Goal: Task Accomplishment & Management: Use online tool/utility

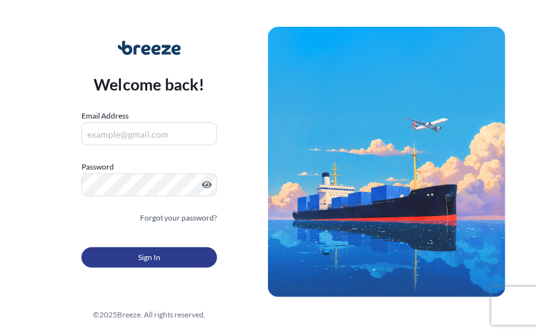
type input "[EMAIL_ADDRESS][DOMAIN_NAME]"
click at [120, 254] on button "Sign In" at bounding box center [149, 257] width 136 height 20
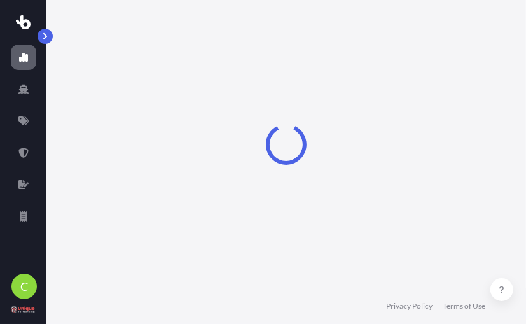
select select "2025"
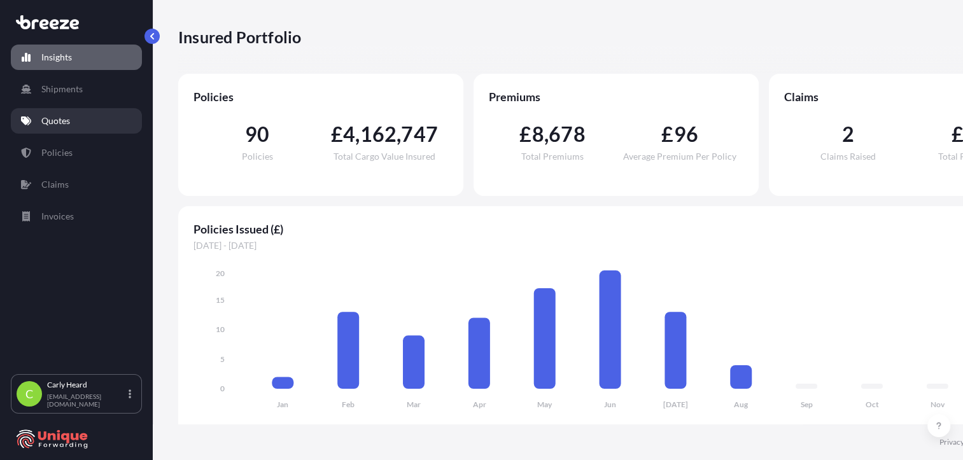
click at [44, 123] on p "Quotes" at bounding box center [55, 121] width 29 height 13
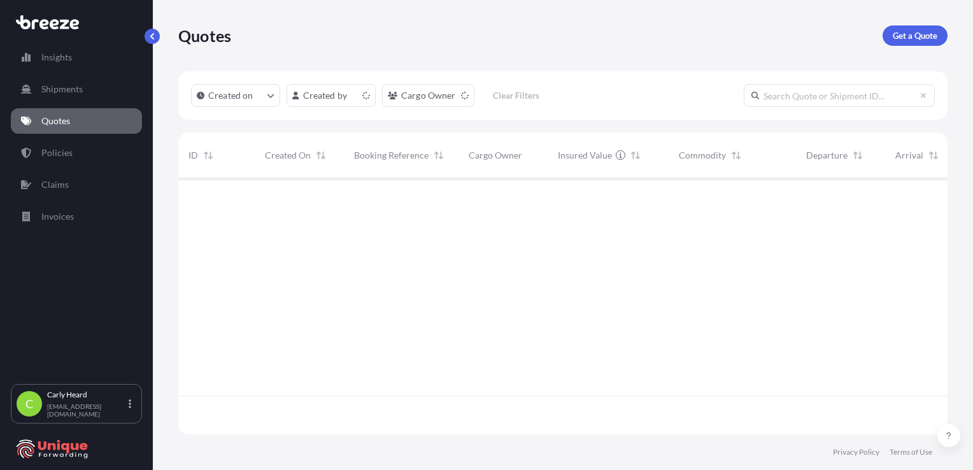
scroll to position [253, 759]
click at [535, 41] on p "Get a Quote" at bounding box center [914, 35] width 45 height 13
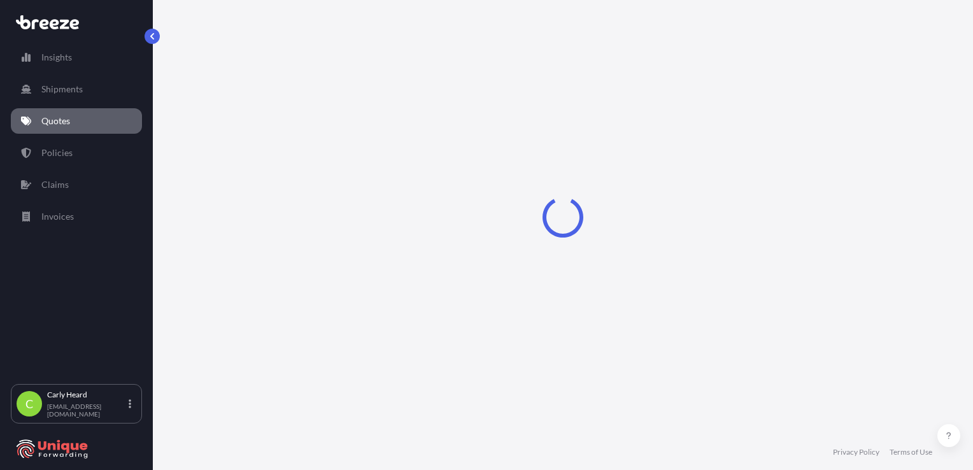
select select "Road"
select select "Sea"
select select "1"
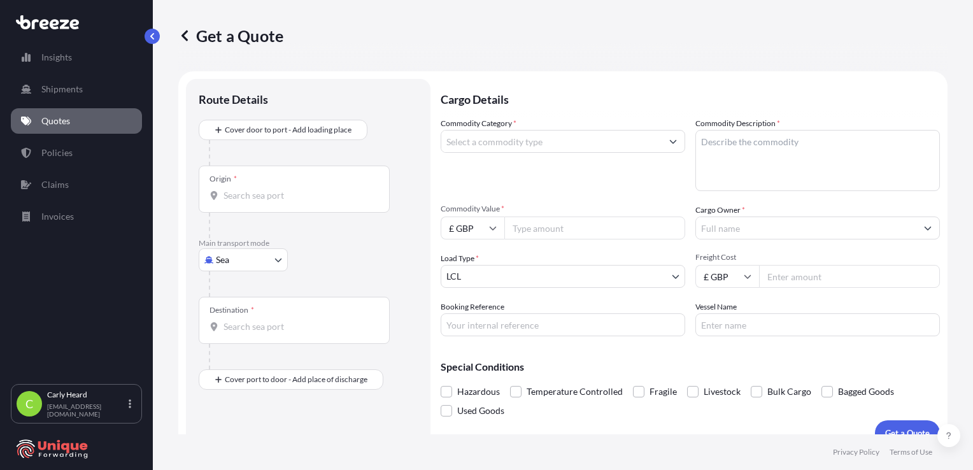
scroll to position [18, 0]
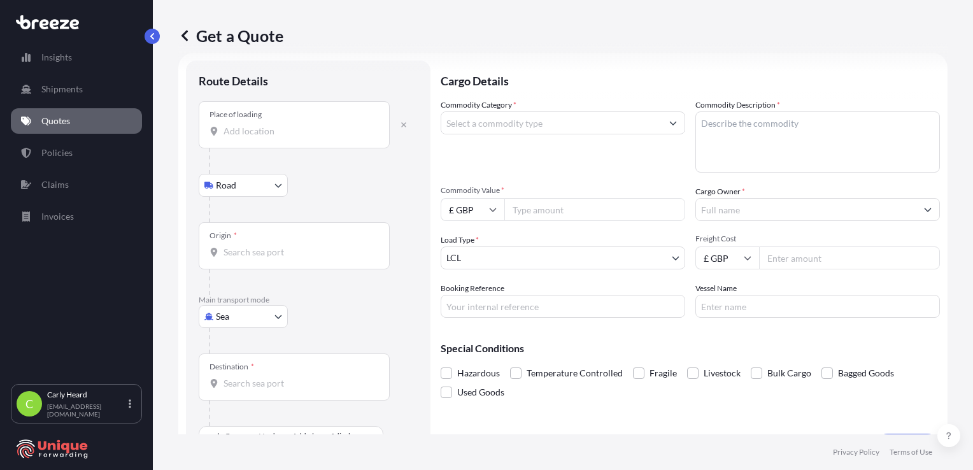
click at [255, 195] on body "Insights Shipments Quotes Policies Claims Invoices C [PERSON_NAME] [EMAIL_ADDRE…" at bounding box center [486, 235] width 973 height 470
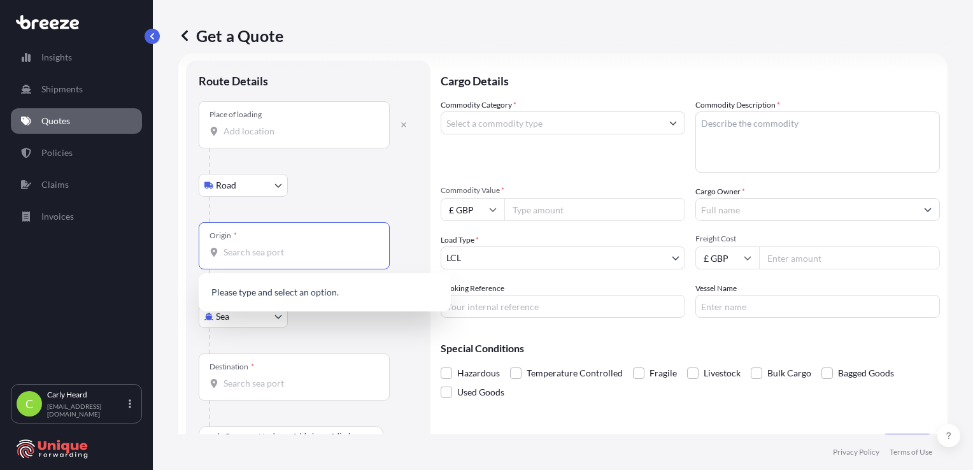
click at [264, 257] on input "Origin *" at bounding box center [298, 252] width 150 height 13
click at [402, 127] on icon "button" at bounding box center [404, 125] width 8 height 8
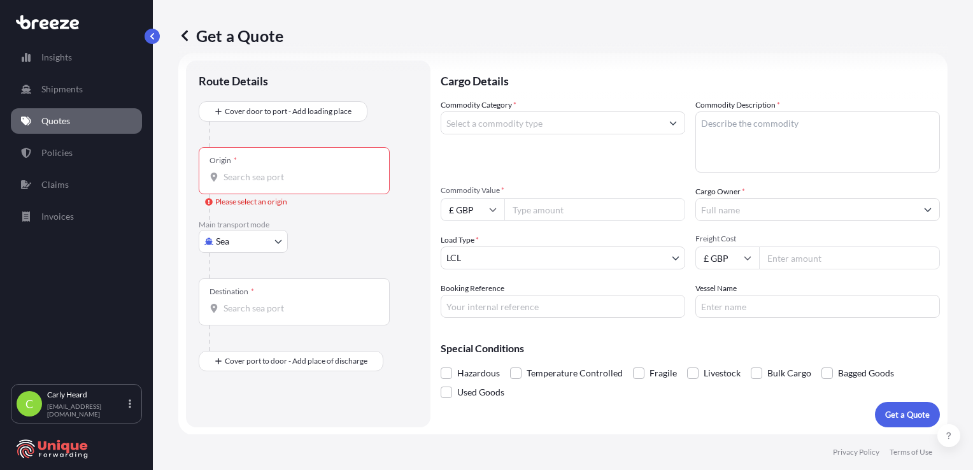
click at [300, 162] on div "Origin *" at bounding box center [294, 170] width 191 height 47
click at [300, 171] on input "Origin * Please select an origin" at bounding box center [298, 177] width 150 height 13
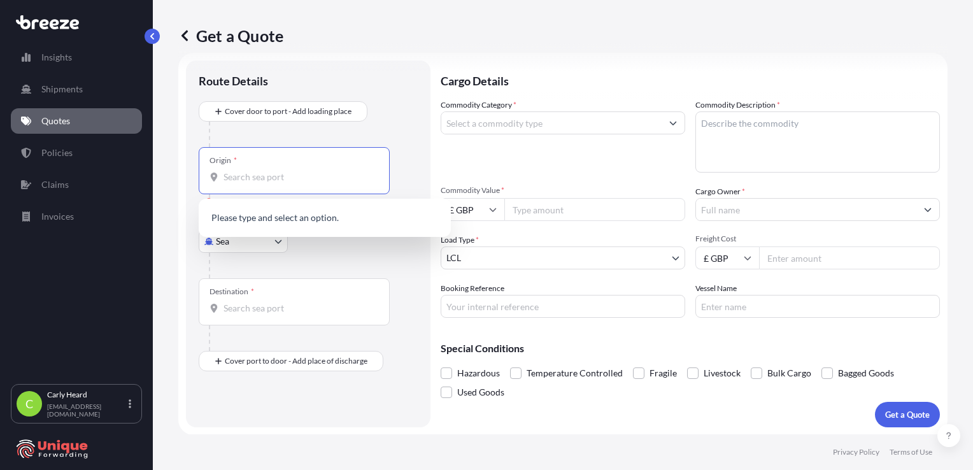
click at [278, 186] on div "Origin *" at bounding box center [294, 170] width 191 height 47
click at [278, 183] on input "Origin * Please select an origin" at bounding box center [298, 177] width 150 height 13
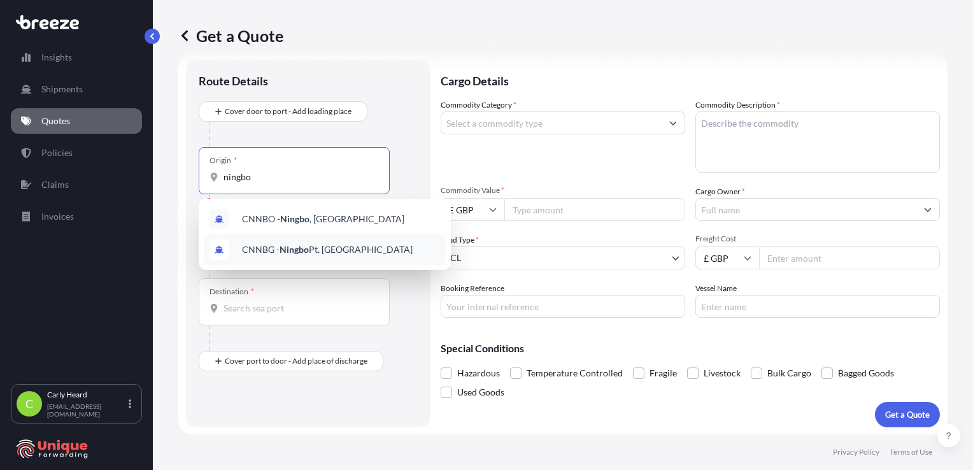
click at [278, 238] on div "CNNBG - Ningbo Pt, [GEOGRAPHIC_DATA]" at bounding box center [325, 249] width 242 height 31
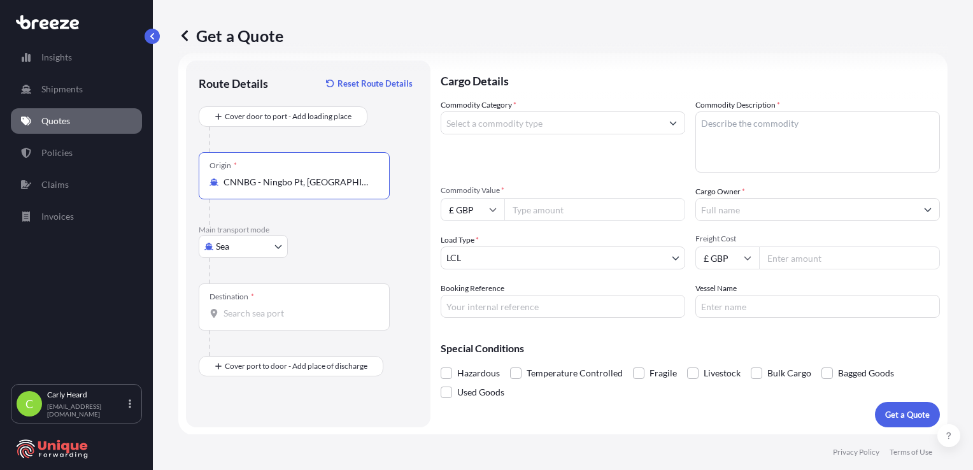
type input "CNNBG - Ningbo Pt, [GEOGRAPHIC_DATA]"
click at [280, 325] on div "Destination *" at bounding box center [294, 306] width 191 height 47
click at [280, 320] on input "Destination *" at bounding box center [298, 313] width 150 height 13
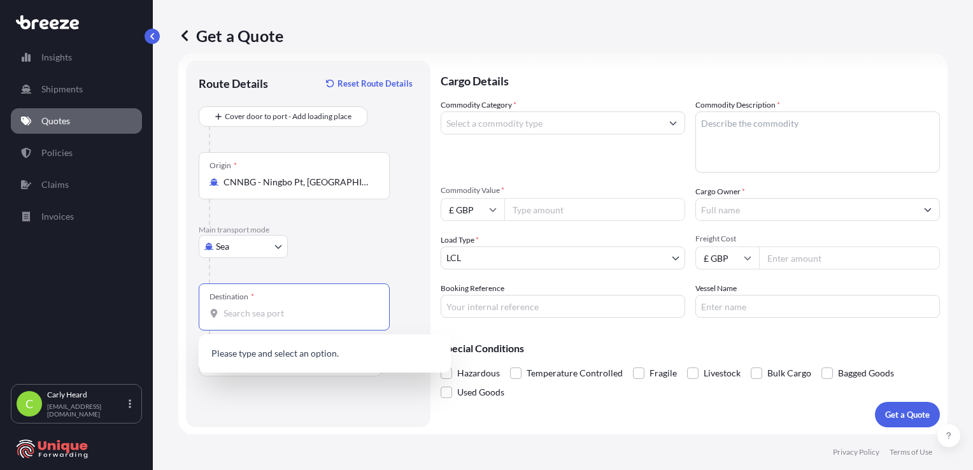
click at [320, 325] on div "Destination *" at bounding box center [294, 306] width 191 height 47
click at [320, 320] on input "Destination * Please select a destination" at bounding box center [298, 313] width 150 height 13
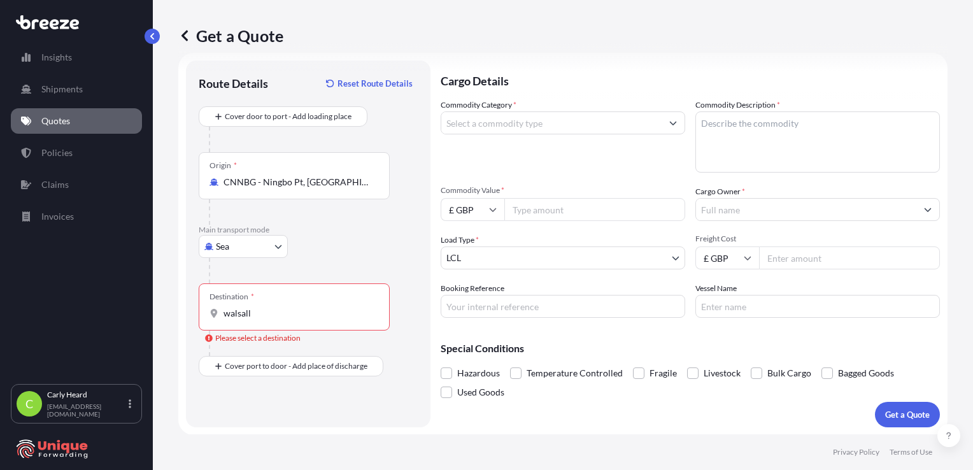
click at [535, 333] on div "Cargo Details Commodity Category * Commodity Description * Commodity Value * £ …" at bounding box center [690, 243] width 499 height 367
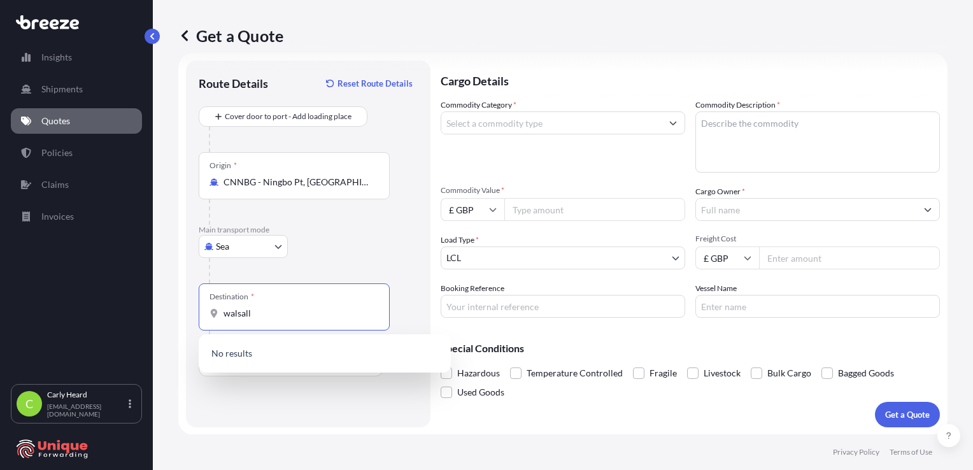
click at [275, 317] on input "walsall" at bounding box center [298, 313] width 150 height 13
click at [270, 313] on input "walsall" at bounding box center [298, 313] width 150 height 13
drag, startPoint x: 270, startPoint y: 313, endPoint x: 192, endPoint y: 314, distance: 77.7
click at [192, 314] on div "Route Details Reset Route Details Cover door to port - Add loading place Place …" at bounding box center [308, 243] width 244 height 367
click at [265, 318] on input "walsall" at bounding box center [298, 313] width 150 height 13
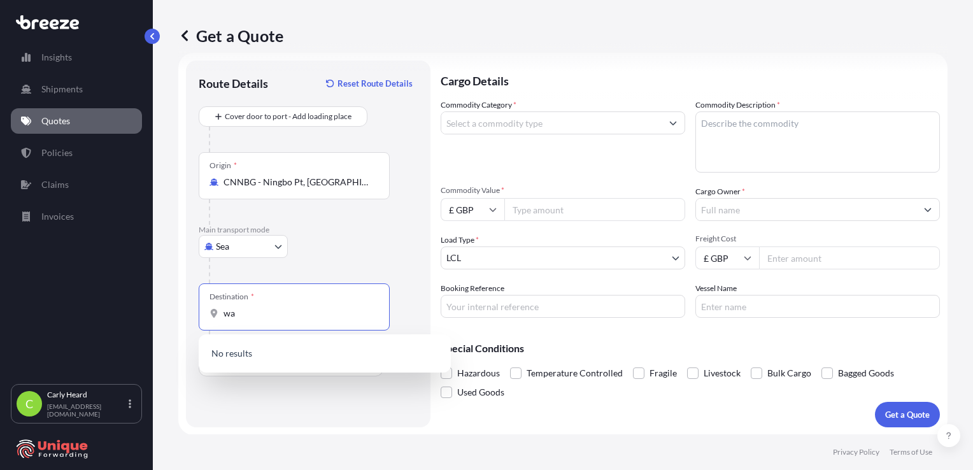
type input "w"
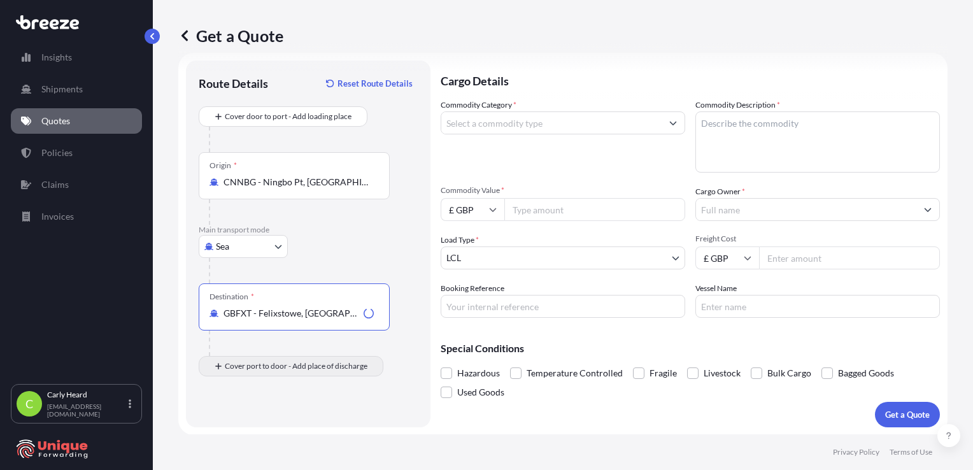
type input "GBFXT - Felixstowe, [GEOGRAPHIC_DATA]"
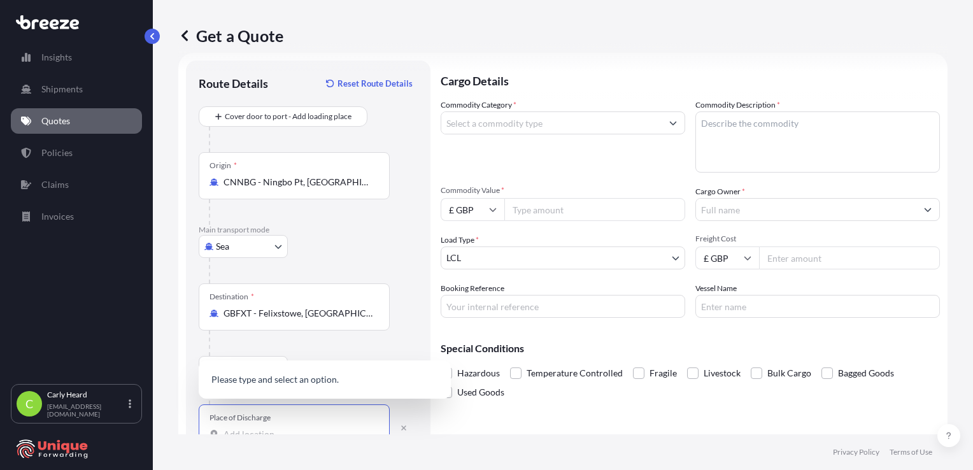
click at [265, 333] on input "Place of Discharge" at bounding box center [298, 434] width 150 height 13
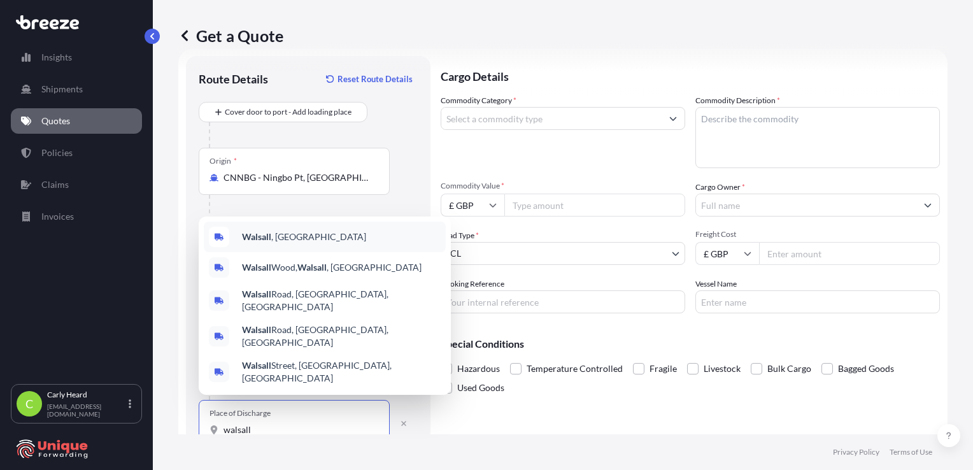
click at [349, 252] on div "Walsall , [GEOGRAPHIC_DATA]" at bounding box center [325, 237] width 242 height 31
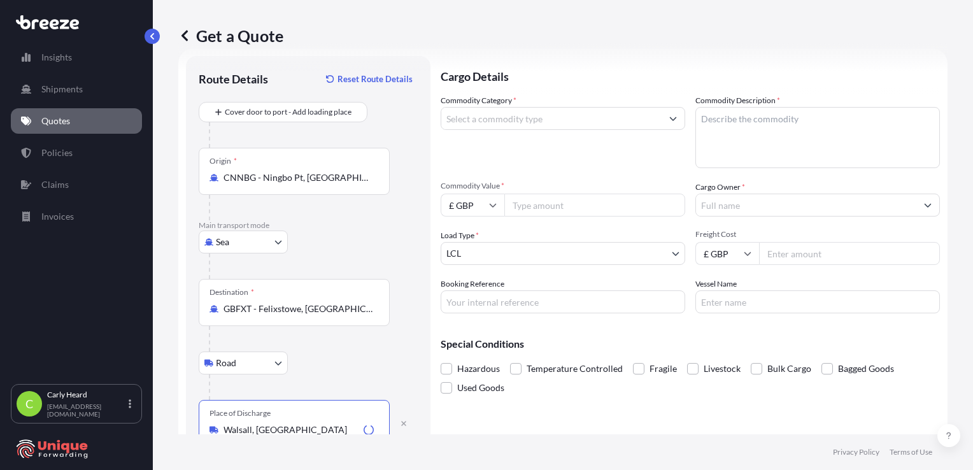
type input "Walsall, [GEOGRAPHIC_DATA]"
click at [535, 120] on input "Commodity Category *" at bounding box center [551, 118] width 220 height 23
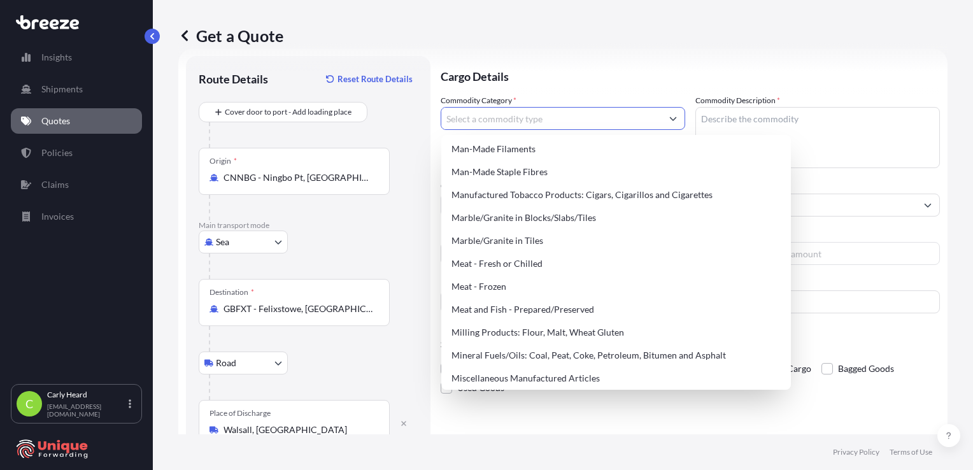
scroll to position [1347, 0]
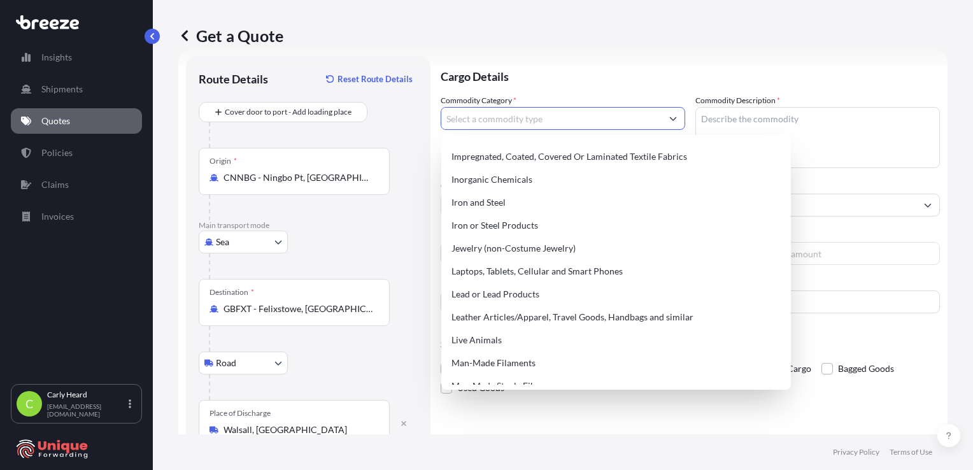
click at [535, 333] on div "Aircraft/Helicopters: New/Used, Aircraft Engines Aircraft/Helicopters: Parts an…" at bounding box center [615, 262] width 339 height 244
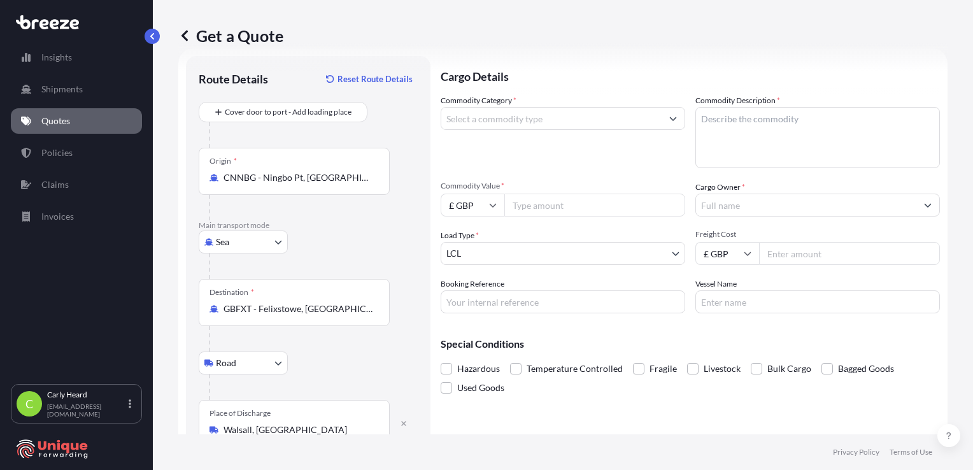
click at [535, 333] on div "Special Conditions Hazardous Temperature Controlled Fragile Livestock Bulk Carg…" at bounding box center [690, 360] width 499 height 74
click at [535, 118] on input "Commodity Category *" at bounding box center [551, 118] width 220 height 23
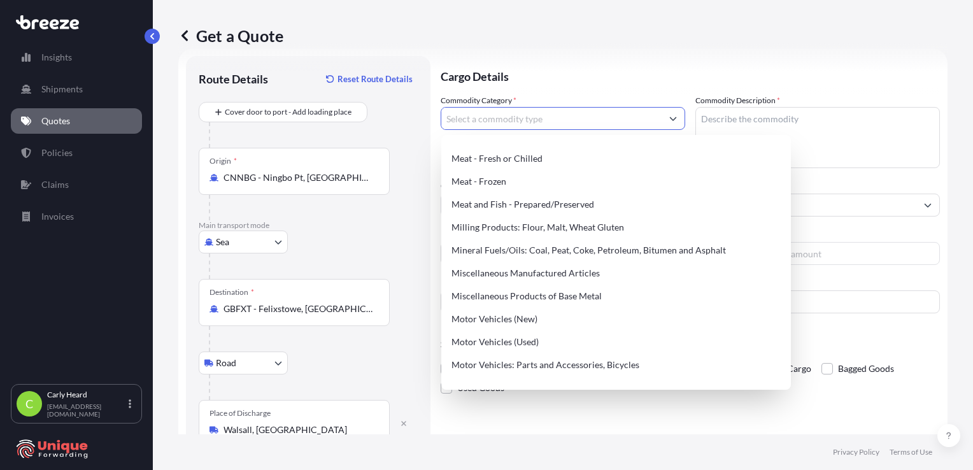
scroll to position [1691, 0]
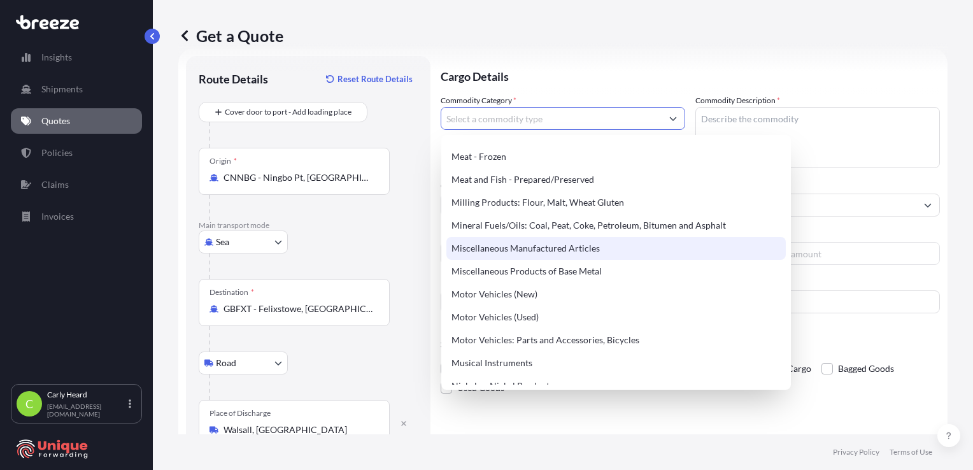
click at [535, 246] on div "Miscellaneous Manufactured Articles" at bounding box center [615, 248] width 339 height 23
type input "Miscellaneous Manufactured Articles"
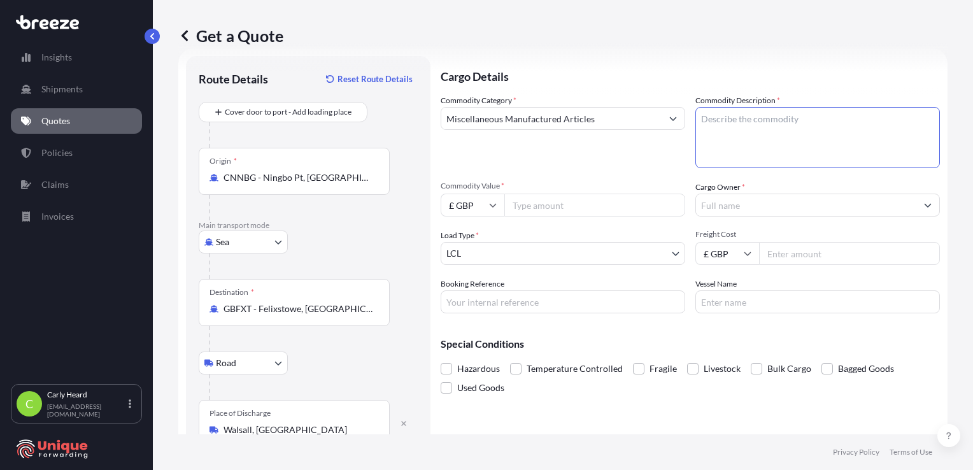
click at [535, 129] on textarea "Commodity Description *" at bounding box center [817, 137] width 244 height 61
type textarea "dehumidifiers"
drag, startPoint x: 763, startPoint y: 125, endPoint x: 673, endPoint y: 123, distance: 89.8
click at [535, 123] on div "Commodity Category * Miscellaneous Manufactured Articles Commodity Description …" at bounding box center [690, 203] width 499 height 219
paste textarea "Dehumidifiers with R290 gas on all 5."
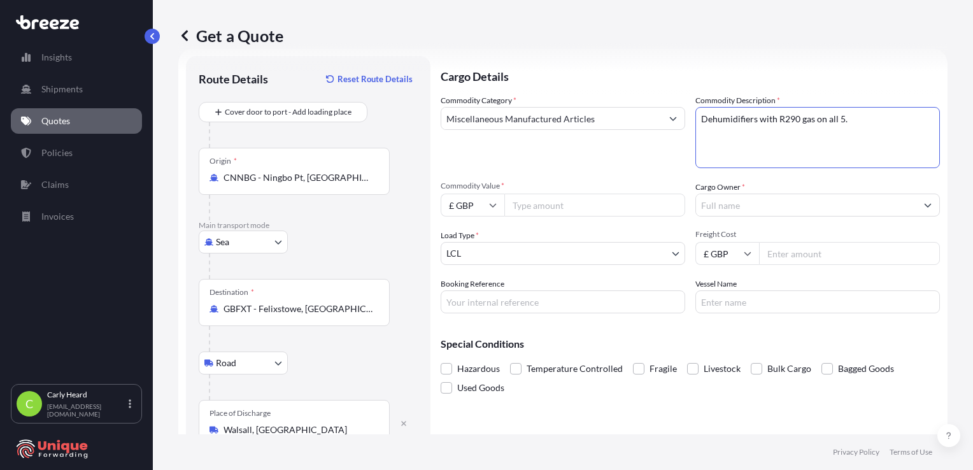
type textarea "Dehumidifiers with R290 gas on all 5."
click at [535, 202] on input "Commodity Value *" at bounding box center [594, 205] width 181 height 23
click at [497, 208] on input "£ GBP" at bounding box center [473, 205] width 64 height 23
click at [474, 299] on div "$ USD" at bounding box center [472, 293] width 53 height 24
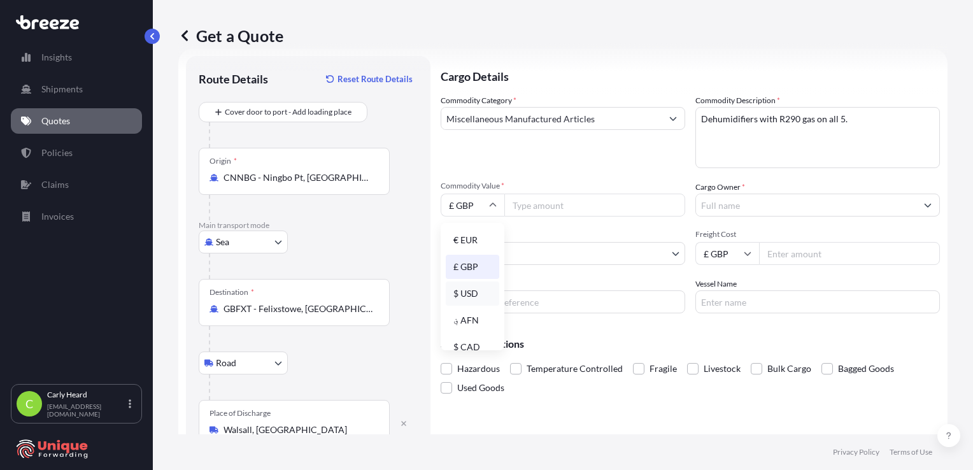
type input "$ USD"
click at [535, 211] on input "Commodity Value *" at bounding box center [594, 205] width 181 height 23
type input "681506.25"
click at [535, 212] on input "Cargo Owner *" at bounding box center [806, 205] width 220 height 23
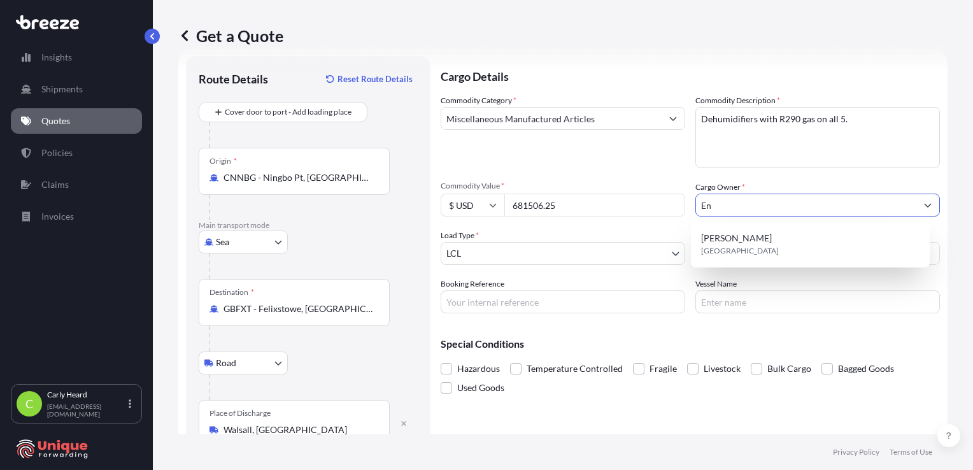
type input "E"
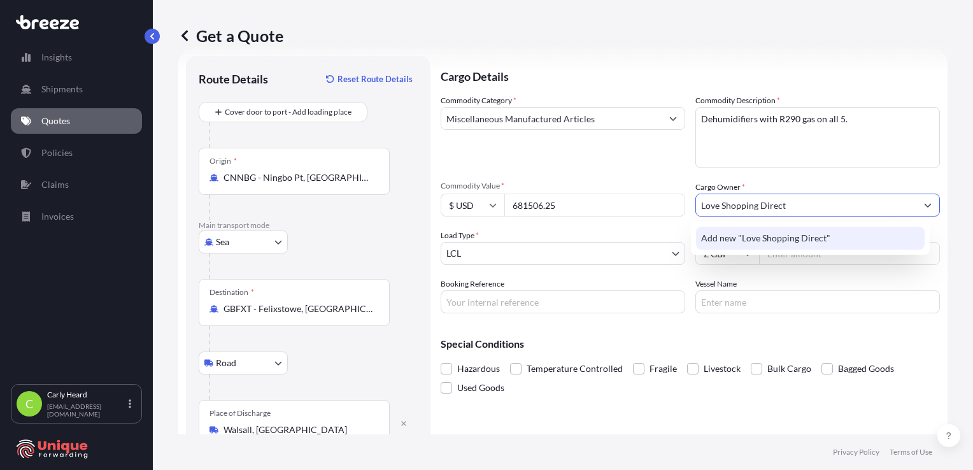
click at [535, 238] on span "Add new "Love Shopping Direct"" at bounding box center [765, 238] width 129 height 13
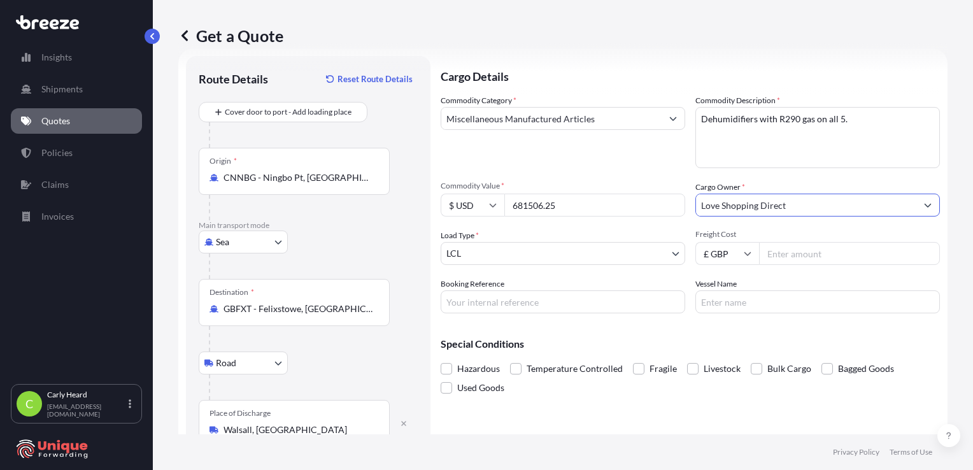
type input "Love Shopping Direct"
click at [535, 259] on body "0 options available. 1 option available. 11 options available. 15 options avail…" at bounding box center [486, 235] width 973 height 470
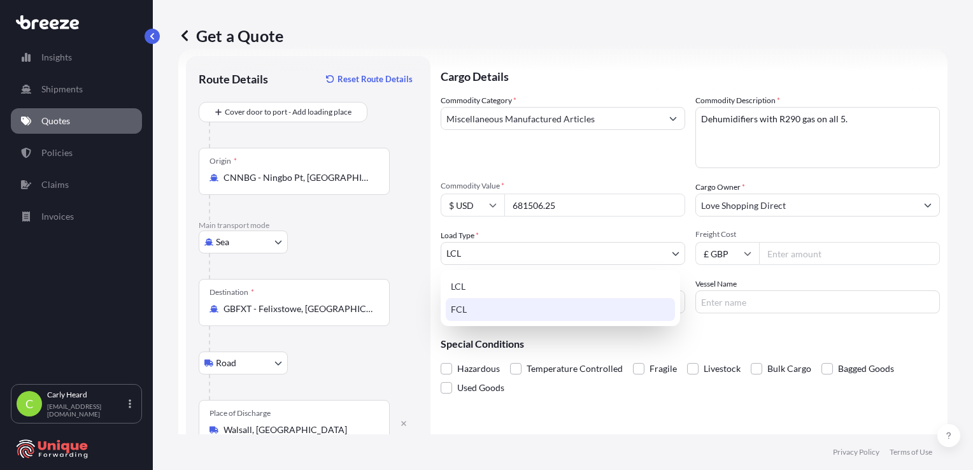
click at [535, 302] on div "FCL" at bounding box center [560, 309] width 229 height 23
select select "2"
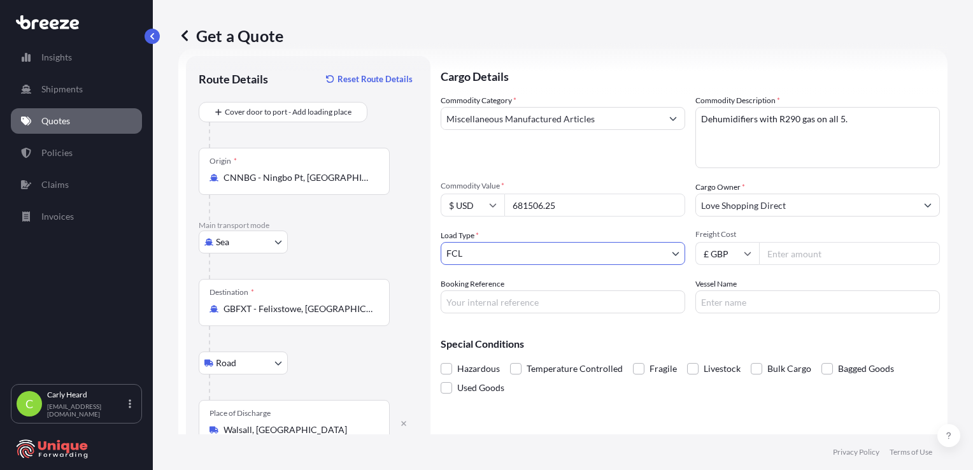
click at [535, 253] on input "Freight Cost" at bounding box center [849, 253] width 181 height 23
type input "15000"
click at [535, 299] on input "Booking Reference" at bounding box center [563, 301] width 244 height 23
type input "#39480"
click at [535, 300] on input "Vessel Name" at bounding box center [817, 301] width 244 height 23
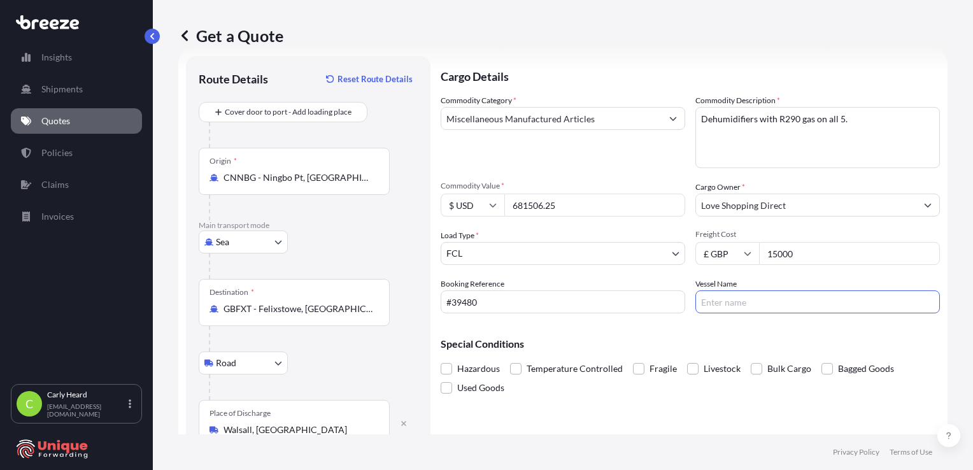
click at [535, 333] on div "Cargo Details Commodity Category * Miscellaneous Manufactured Articles Commodit…" at bounding box center [690, 258] width 499 height 404
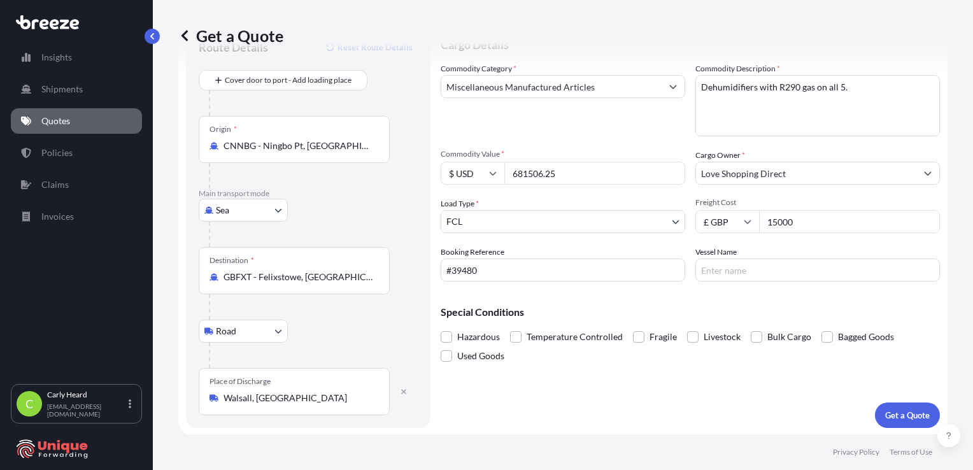
click at [535, 85] on textarea "Dehumidifiers with R290 gas on all 5." at bounding box center [817, 105] width 244 height 61
type textarea "Dehumidifiers with R290 gas on all 5. 5 x 40HQS"
click at [535, 333] on p "Get a Quote" at bounding box center [907, 415] width 45 height 13
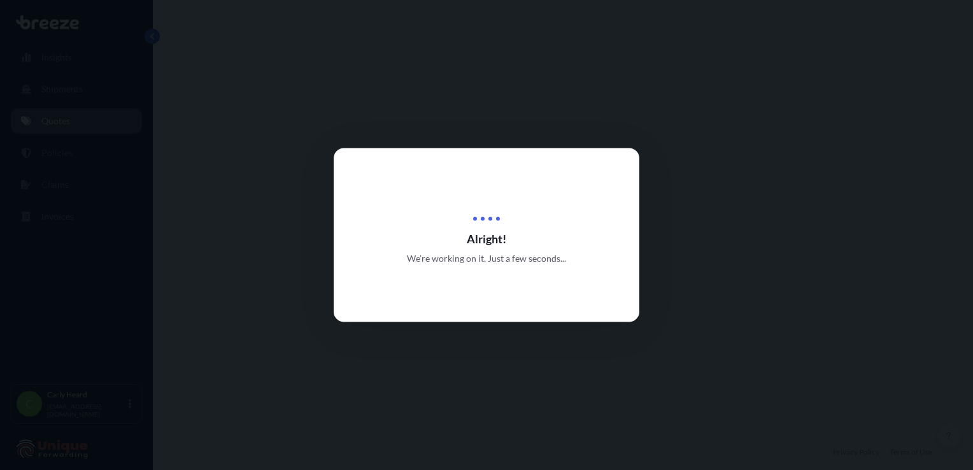
select select "Sea"
select select "Road"
select select "2"
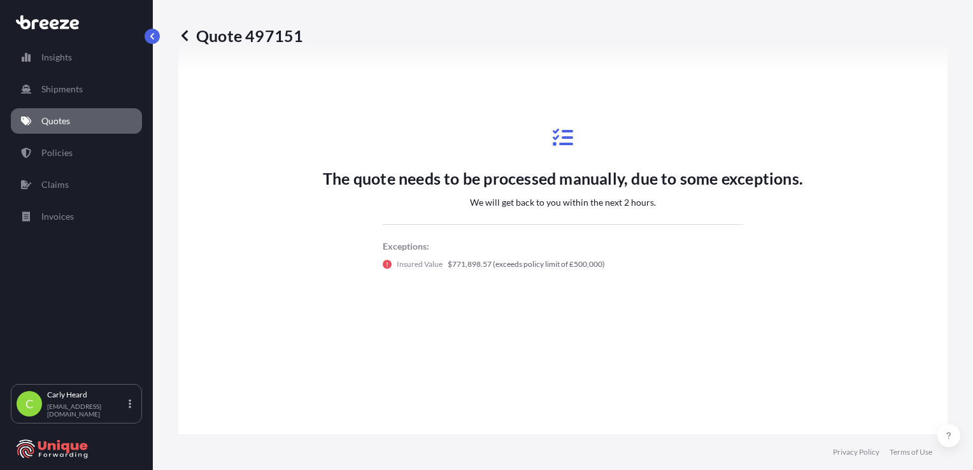
scroll to position [618, 0]
